Goal: Transaction & Acquisition: Purchase product/service

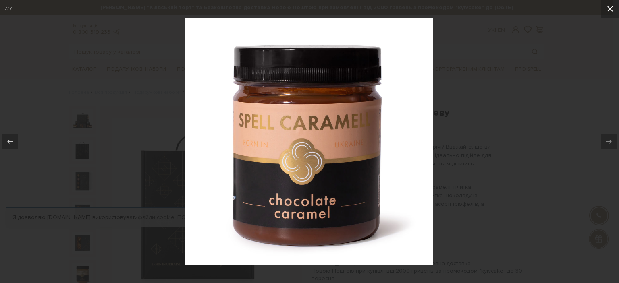
click at [611, 12] on icon at bounding box center [610, 9] width 10 height 10
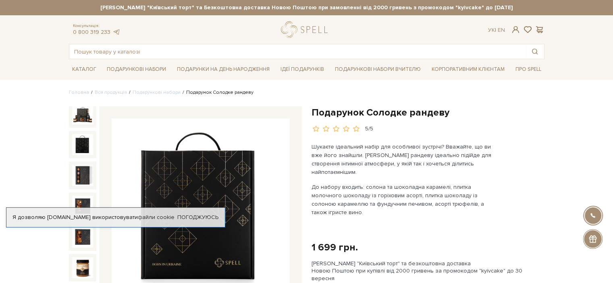
scroll to position [161, 0]
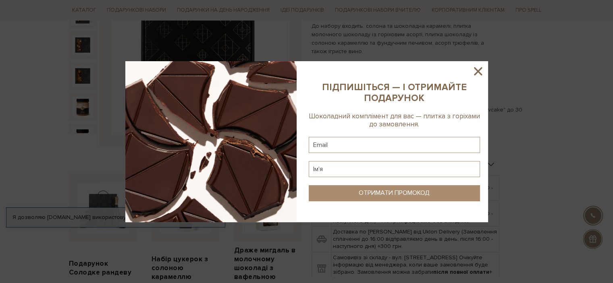
click at [472, 66] on icon at bounding box center [478, 71] width 14 height 14
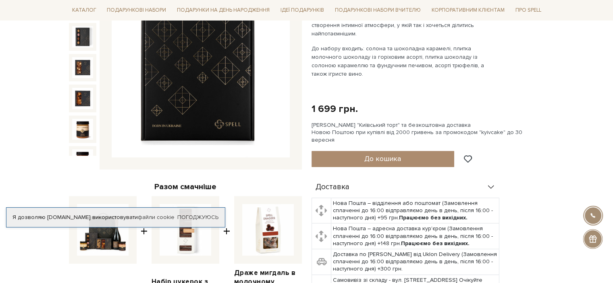
scroll to position [202, 0]
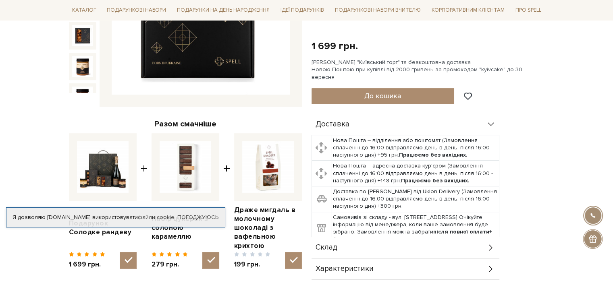
click at [102, 170] on img at bounding box center [103, 167] width 52 height 52
click at [120, 252] on input "checkbox" at bounding box center [128, 260] width 17 height 17
checkbox input "false"
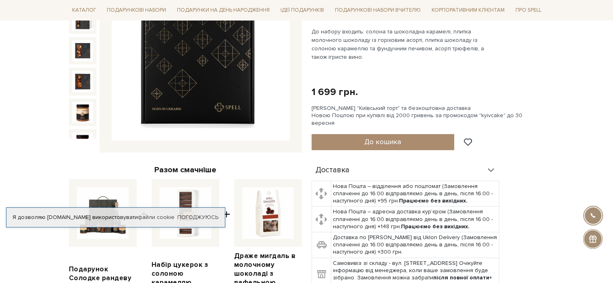
scroll to position [40, 0]
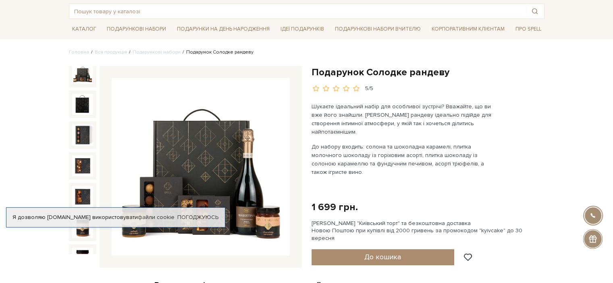
click at [81, 73] on img at bounding box center [82, 73] width 21 height 21
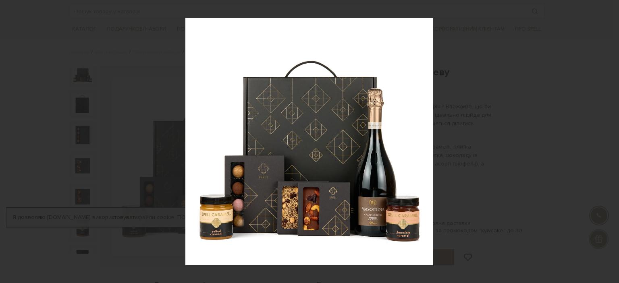
click at [608, 141] on div "1 / 7" at bounding box center [309, 141] width 619 height 283
click at [609, 141] on icon at bounding box center [609, 141] width 6 height 4
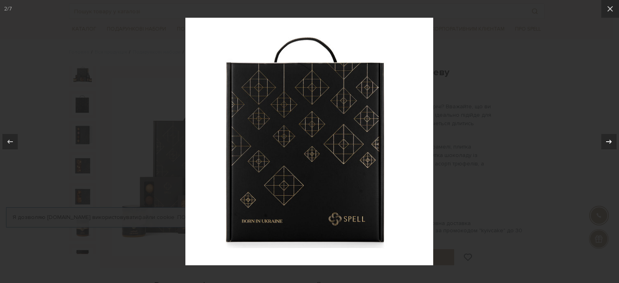
click at [609, 141] on icon at bounding box center [609, 141] width 6 height 4
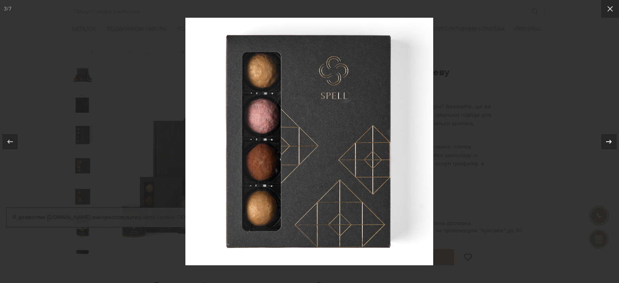
click at [609, 141] on icon at bounding box center [609, 141] width 6 height 4
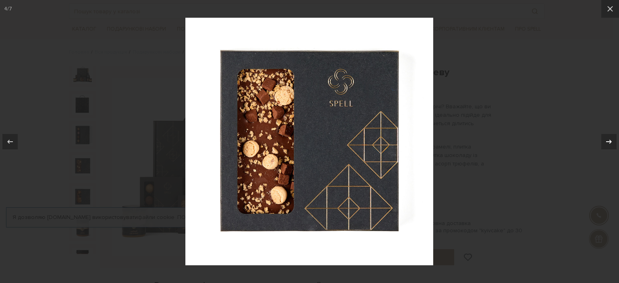
click at [609, 141] on icon at bounding box center [609, 141] width 6 height 4
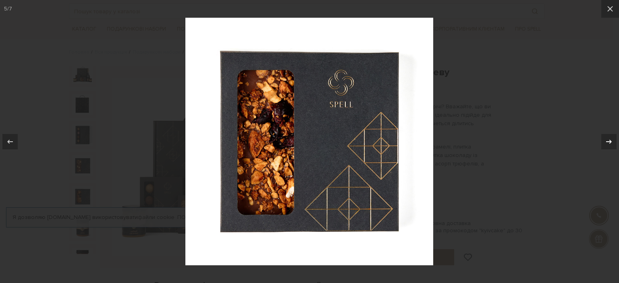
click at [609, 141] on icon at bounding box center [609, 141] width 6 height 4
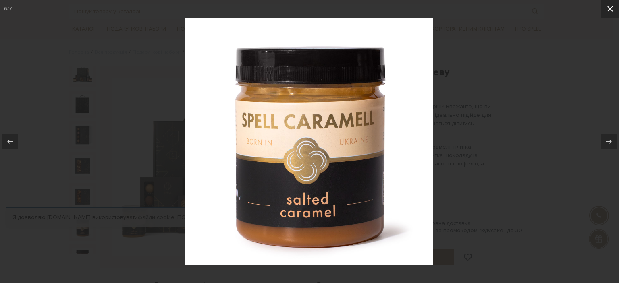
click at [612, 6] on icon at bounding box center [610, 9] width 6 height 6
